Goal: Find specific fact: Find specific fact

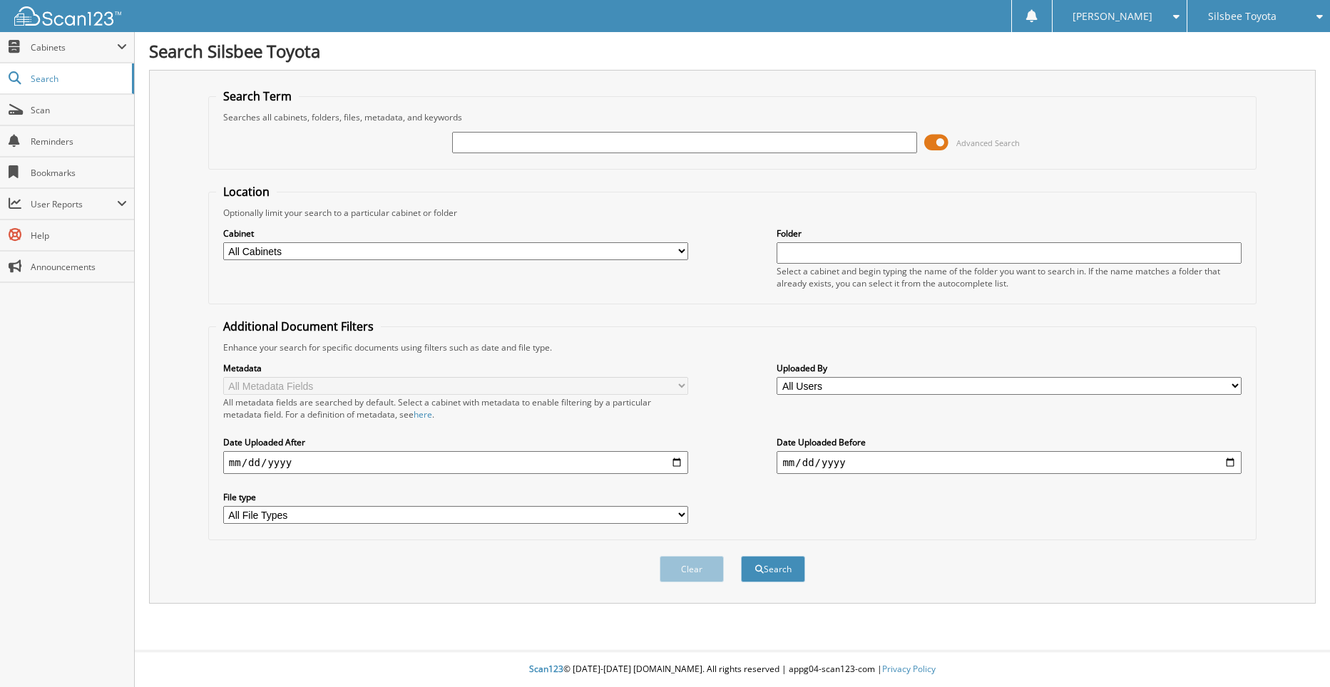
click at [575, 144] on input "text" at bounding box center [684, 142] width 465 height 21
type input "427833"
click at [741, 556] on button "Search" at bounding box center [773, 569] width 64 height 26
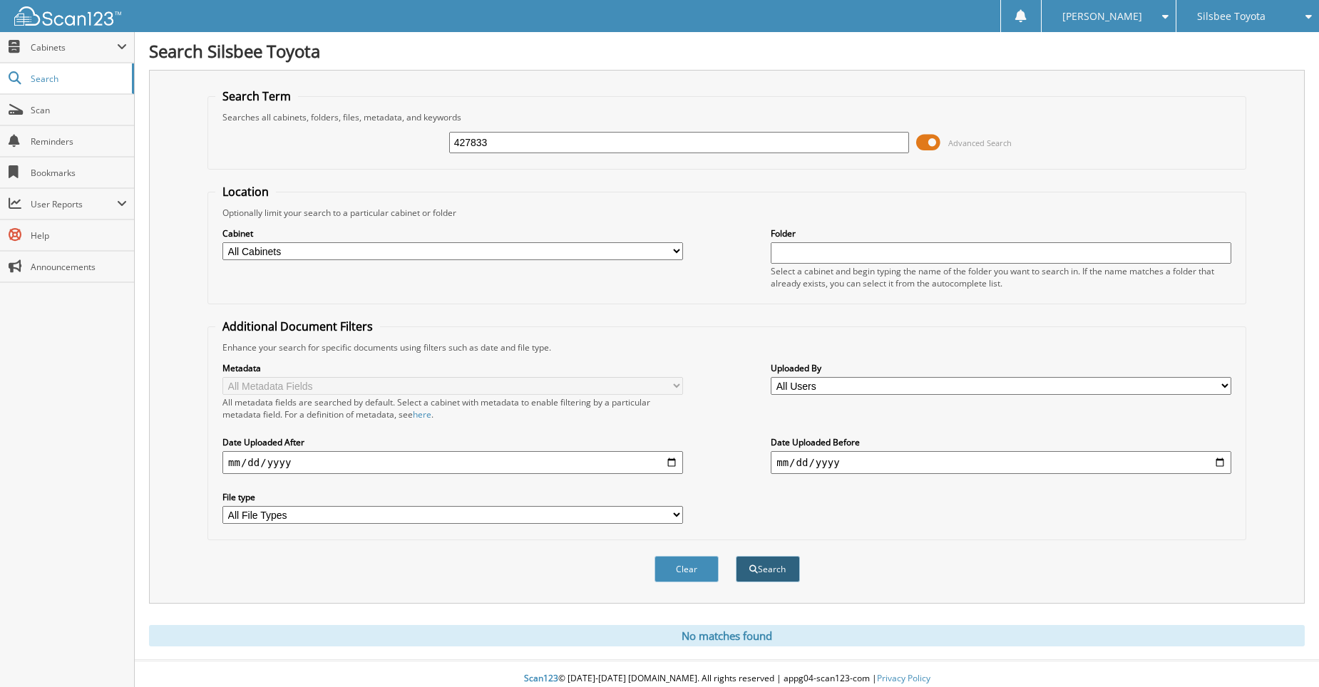
click at [752, 570] on span "submit" at bounding box center [753, 569] width 9 height 9
click at [693, 579] on button "Clear" at bounding box center [686, 569] width 64 height 26
